Goal: Task Accomplishment & Management: Use online tool/utility

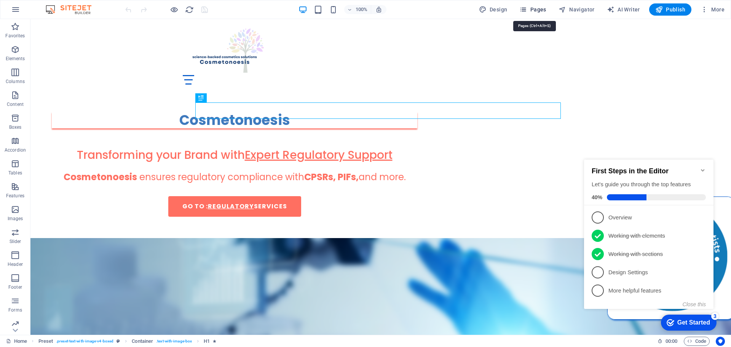
click at [0, 0] on span "Pages" at bounding box center [0, 0] width 0 height 0
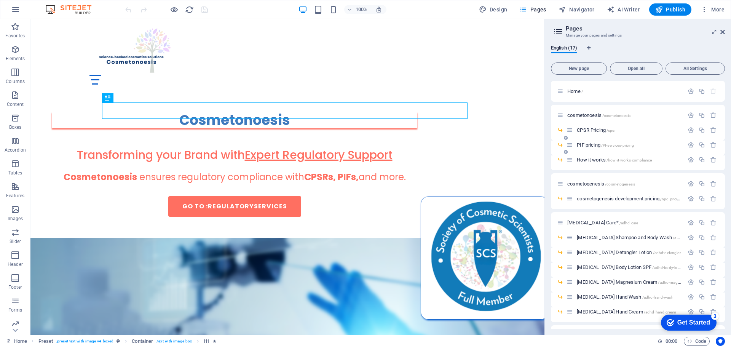
click at [592, 144] on span "PIF pricing /PI-services-pricing" at bounding box center [605, 145] width 57 height 6
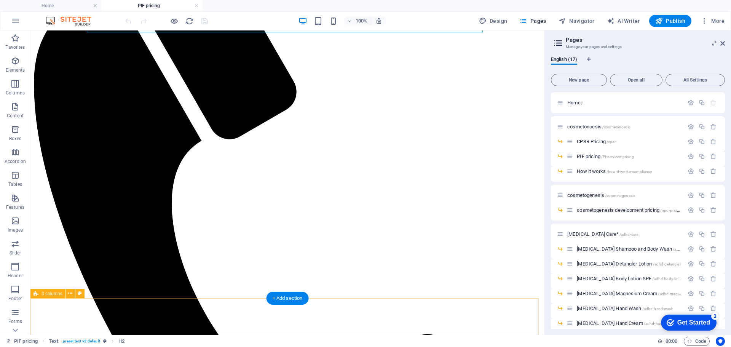
scroll to position [190, 0]
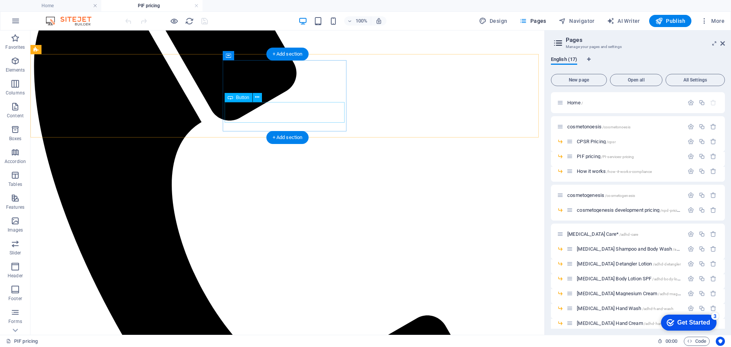
select select "author"
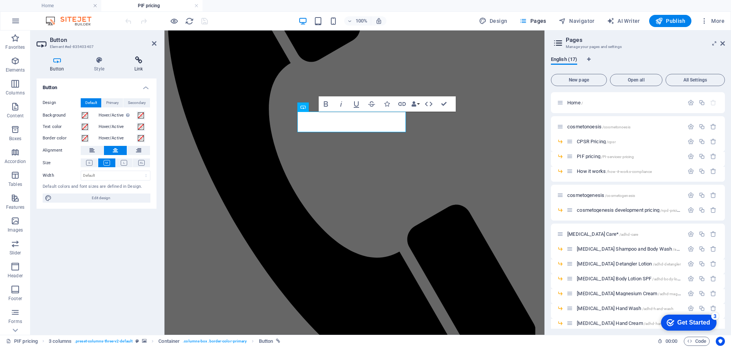
click at [141, 60] on icon at bounding box center [139, 60] width 36 height 8
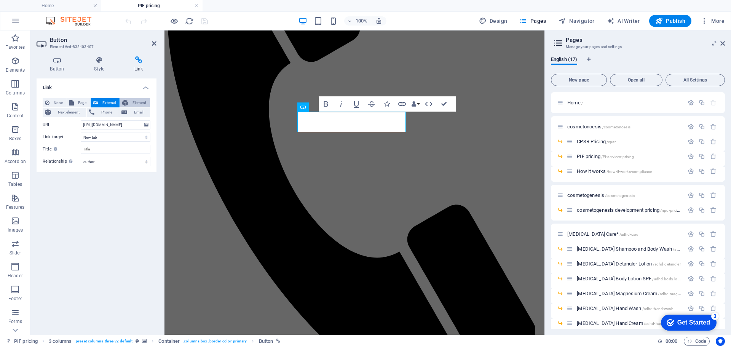
click at [140, 101] on span "Element" at bounding box center [139, 102] width 17 height 9
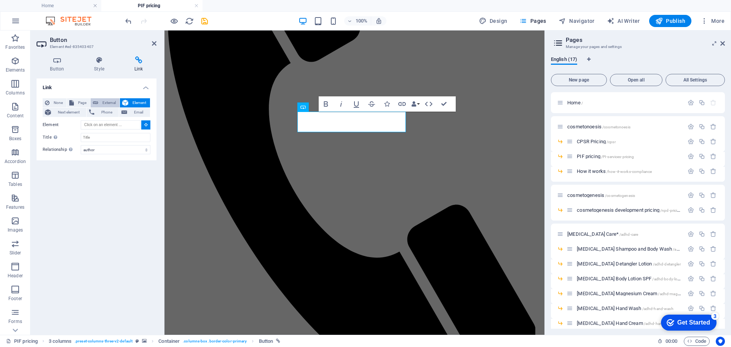
click at [110, 103] on span "External" at bounding box center [109, 102] width 17 height 9
select select "blank"
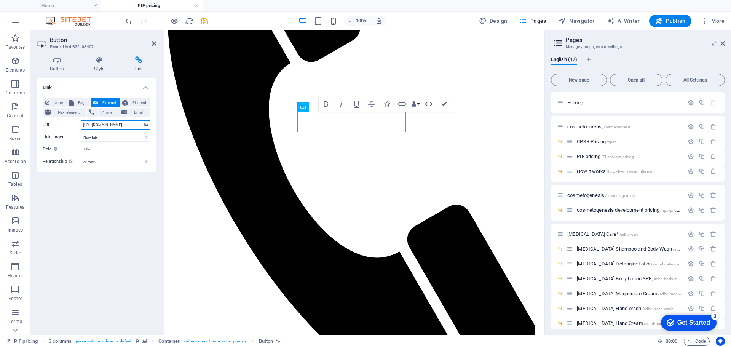
scroll to position [0, 0]
drag, startPoint x: 141, startPoint y: 125, endPoint x: 44, endPoint y: 123, distance: 96.4
click at [44, 123] on div "URL [URL][DOMAIN_NAME]" at bounding box center [97, 124] width 108 height 9
paste input "[DOMAIN_NAME][URL]"
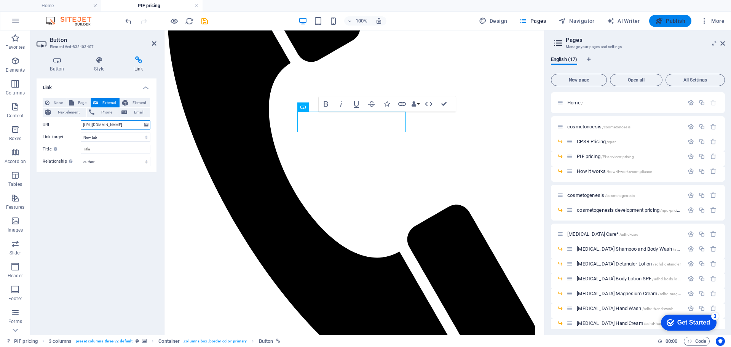
type input "[URL][DOMAIN_NAME]"
click at [673, 20] on span "Publish" at bounding box center [671, 21] width 30 height 8
